Goal: Information Seeking & Learning: Check status

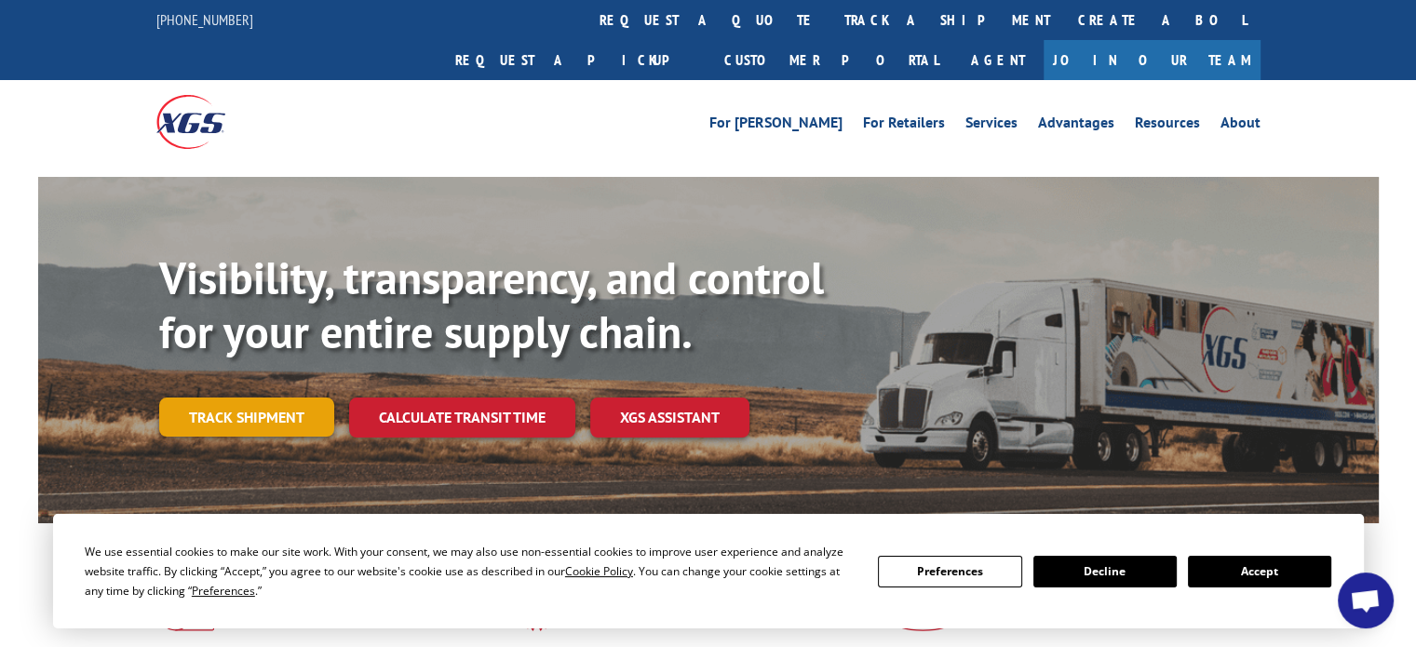
click at [294, 397] on link "Track shipment" at bounding box center [246, 416] width 175 height 39
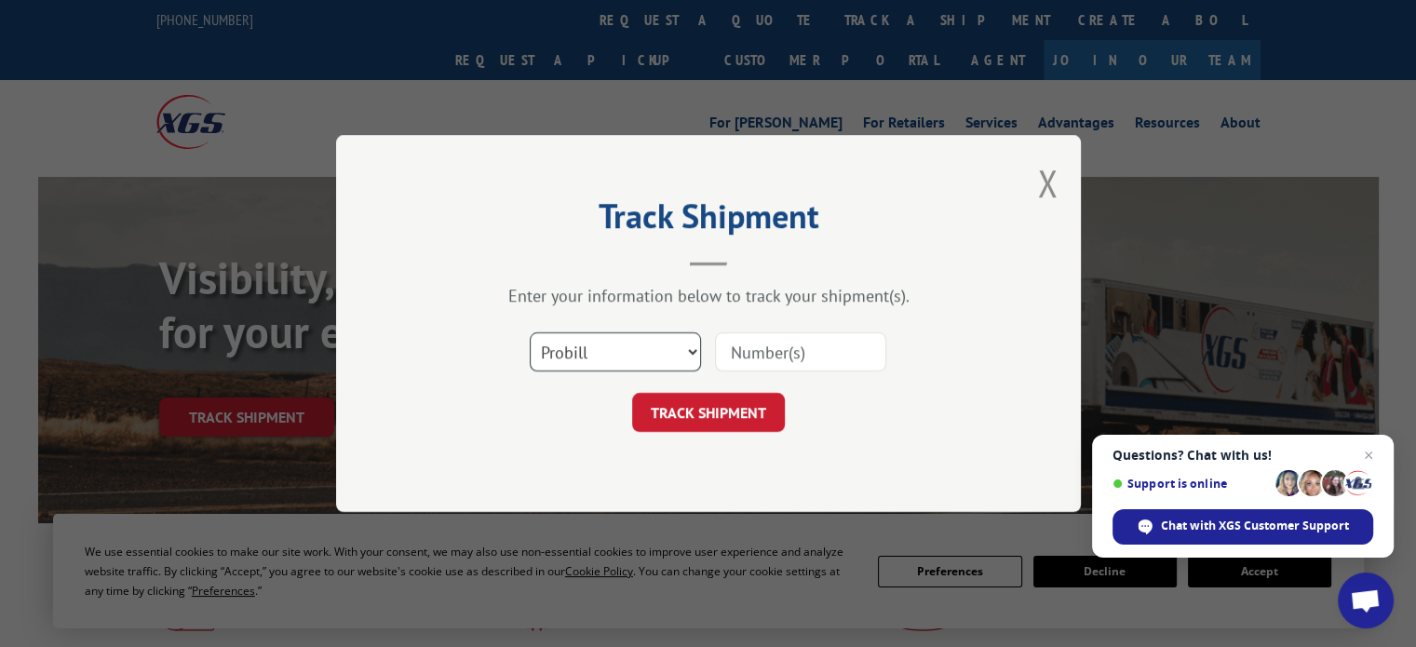
click at [645, 338] on select "Select category... Probill BOL PO" at bounding box center [615, 351] width 171 height 39
select select "bol"
click at [530, 332] on select "Select category... Probill BOL PO" at bounding box center [615, 351] width 171 height 39
click at [771, 360] on input at bounding box center [800, 351] width 171 height 39
paste input "5551509."
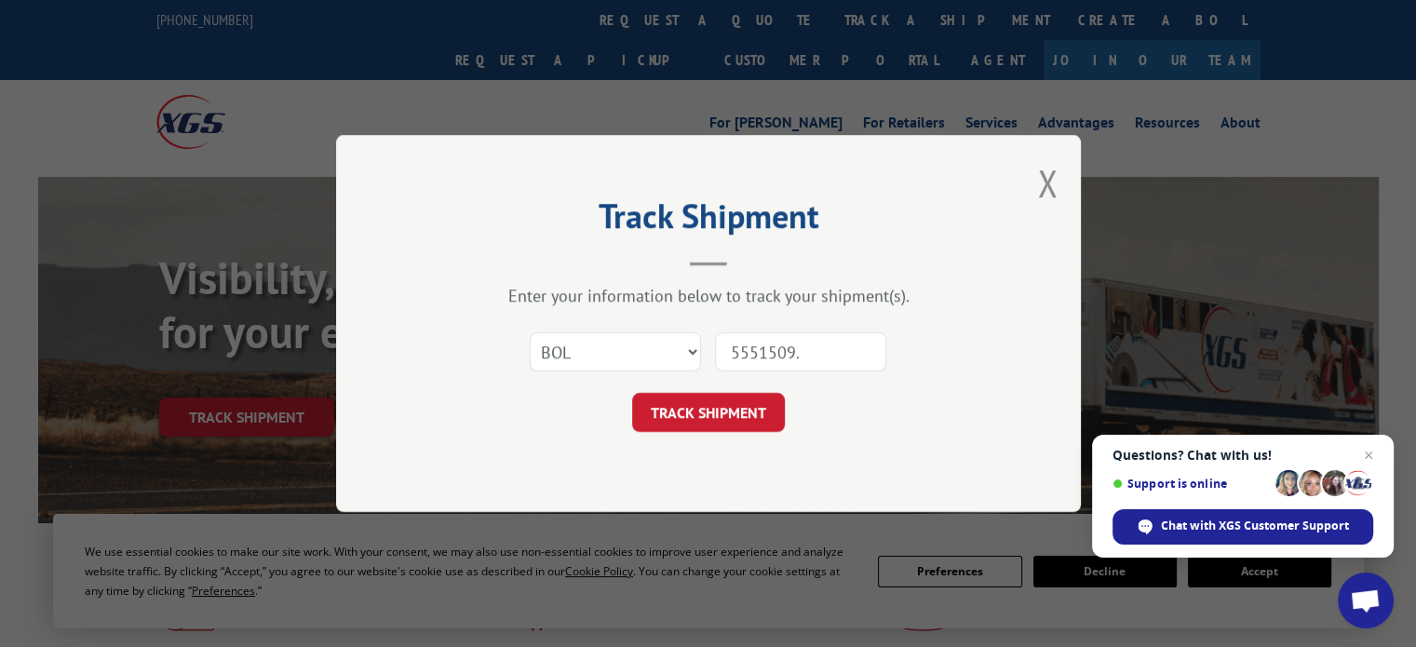
type input "5551509"
click button "TRACK SHIPMENT" at bounding box center [708, 412] width 153 height 39
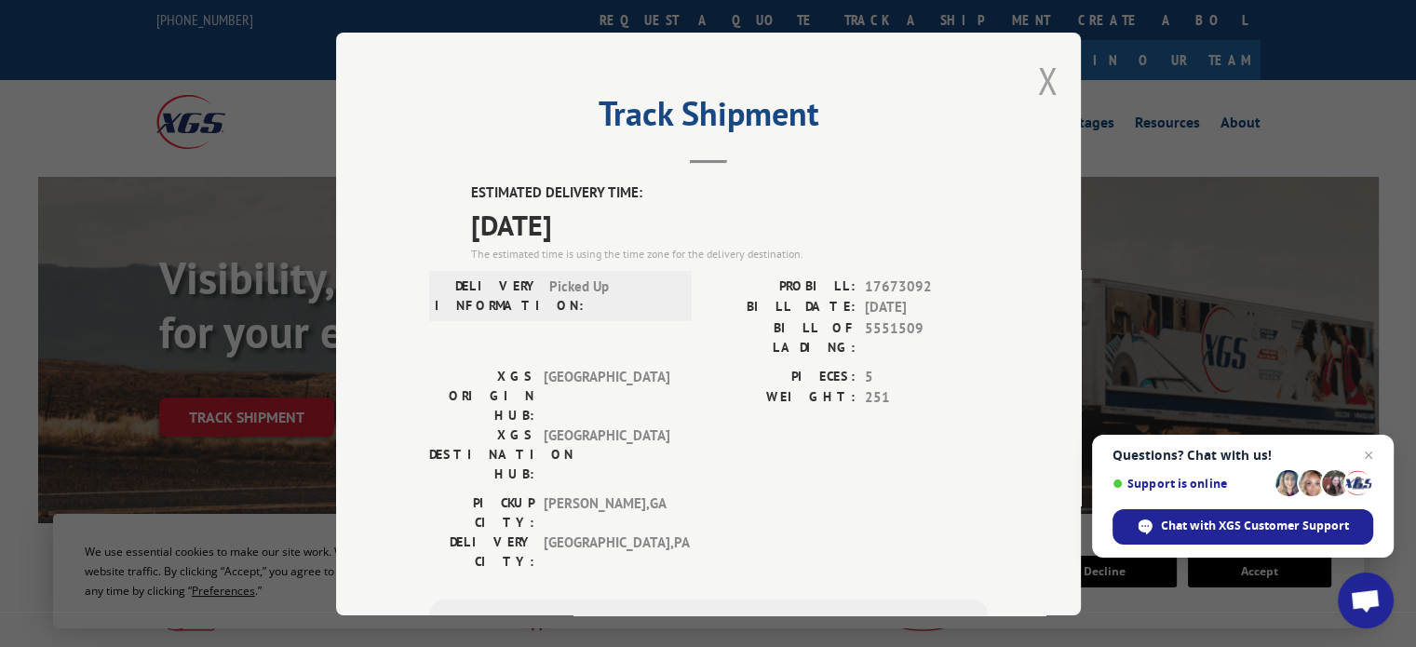
click at [1040, 79] on button "Close modal" at bounding box center [1047, 80] width 20 height 49
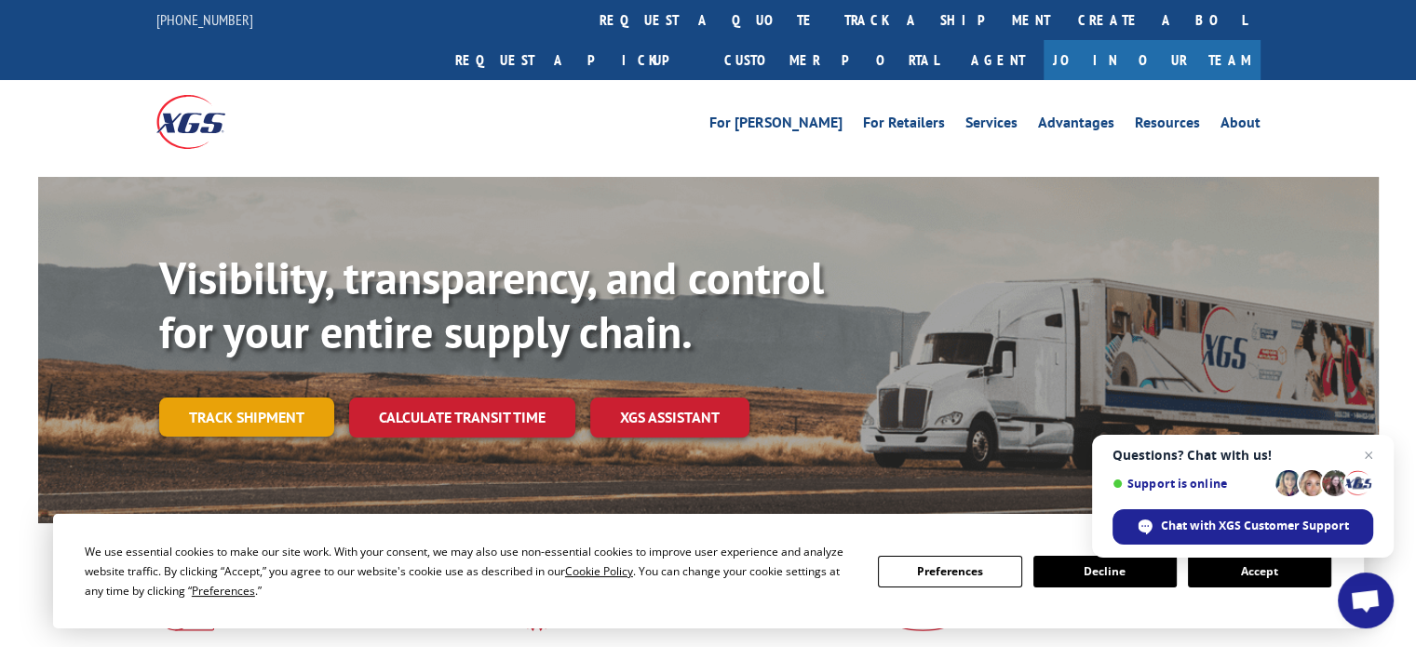
click at [247, 397] on link "Track shipment" at bounding box center [246, 416] width 175 height 39
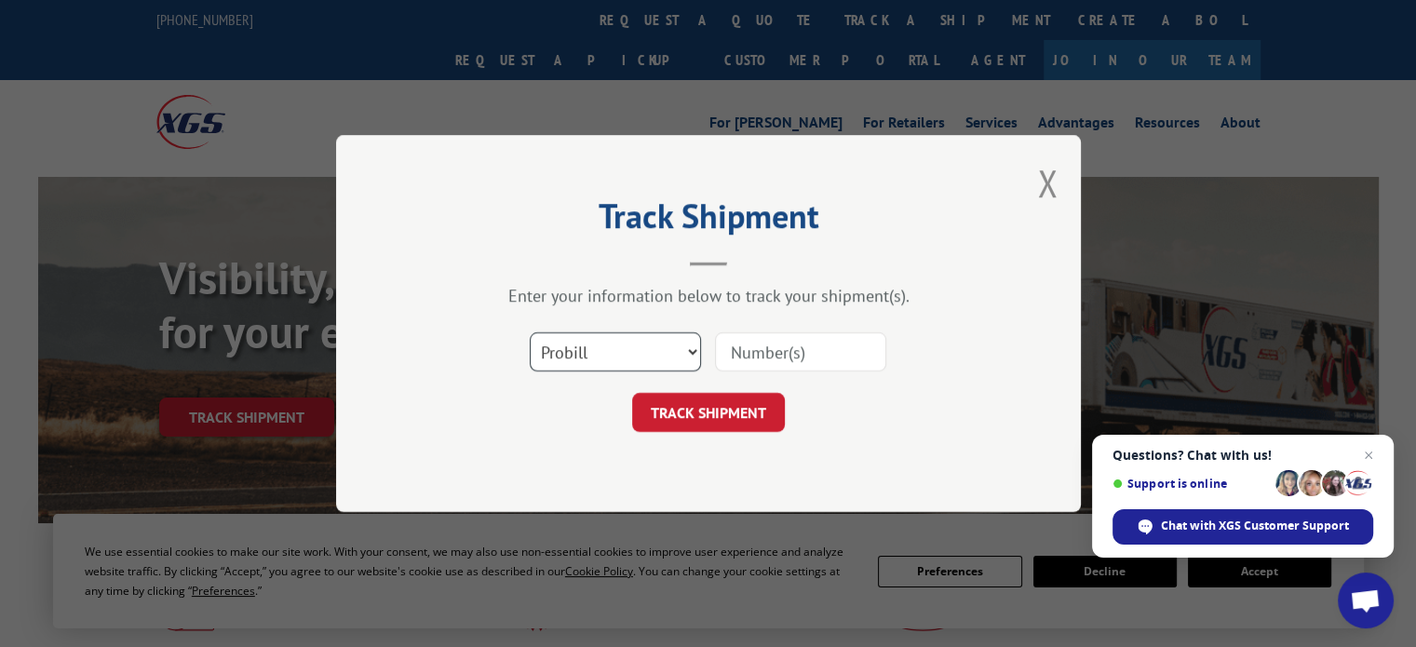
click at [648, 350] on select "Select category... Probill BOL PO" at bounding box center [615, 351] width 171 height 39
select select "bol"
click at [530, 332] on select "Select category... Probill BOL PO" at bounding box center [615, 351] width 171 height 39
click at [806, 349] on input at bounding box center [800, 351] width 171 height 39
paste input "5551509."
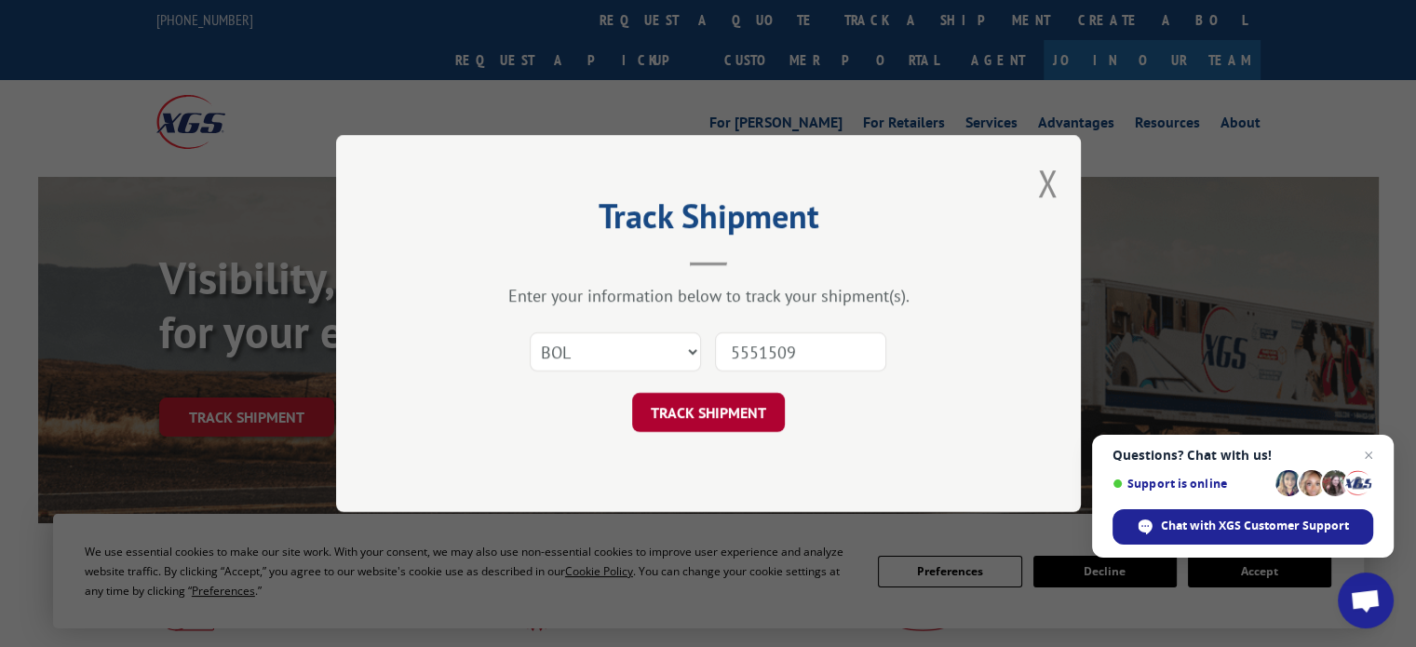
type input "5551509"
click at [659, 417] on button "TRACK SHIPMENT" at bounding box center [708, 412] width 153 height 39
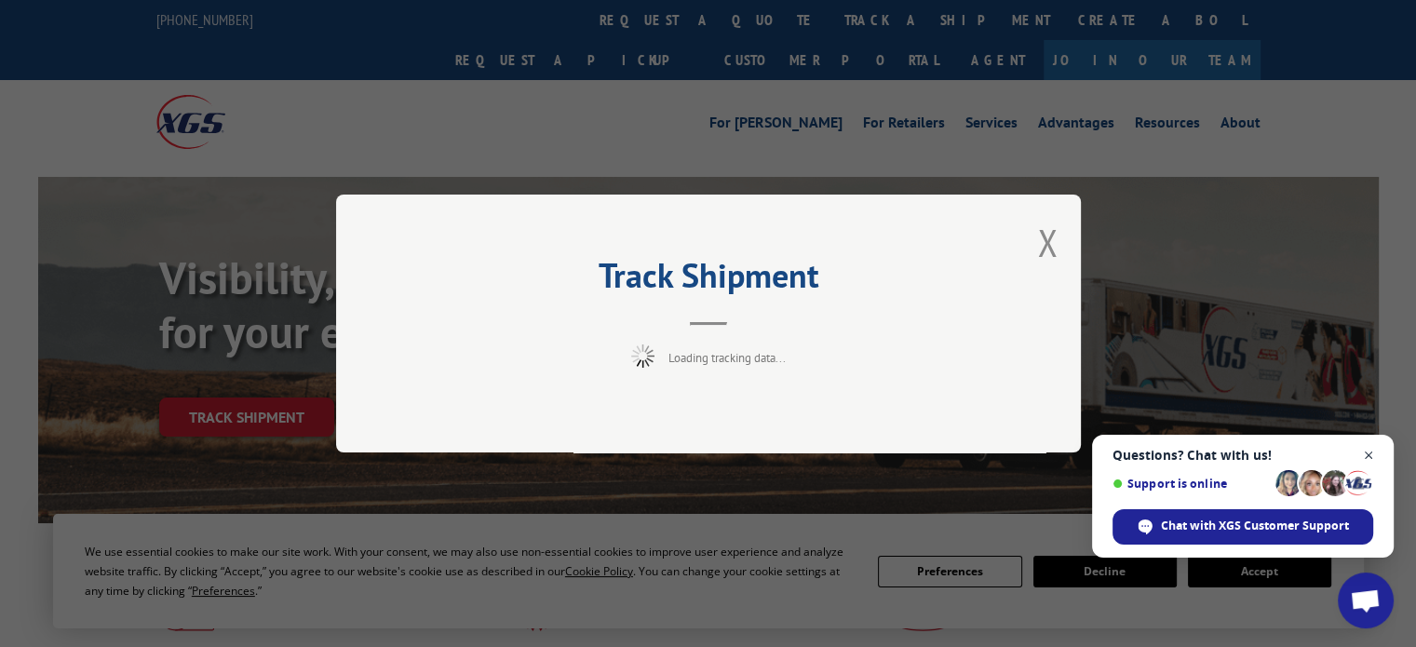
click at [1367, 459] on span "Close chat" at bounding box center [1368, 455] width 23 height 23
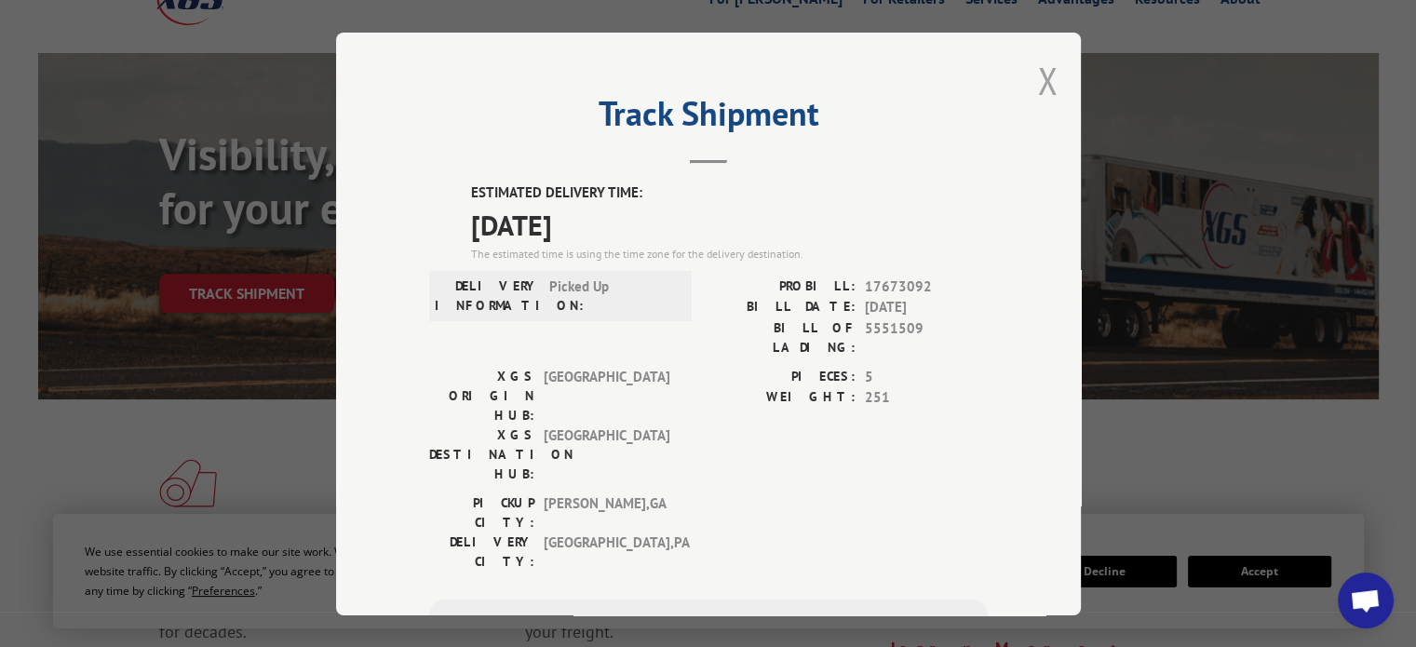
click at [1037, 88] on button "Close modal" at bounding box center [1047, 80] width 20 height 49
